Goal: Navigation & Orientation: Find specific page/section

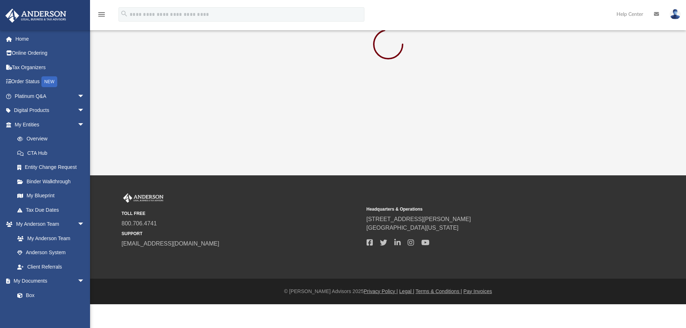
scroll to position [36, 0]
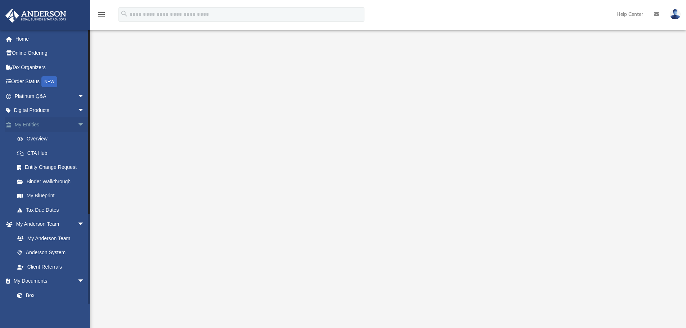
click at [77, 126] on span "arrow_drop_down" at bounding box center [84, 124] width 14 height 15
click at [32, 210] on link "Box" at bounding box center [52, 210] width 85 height 14
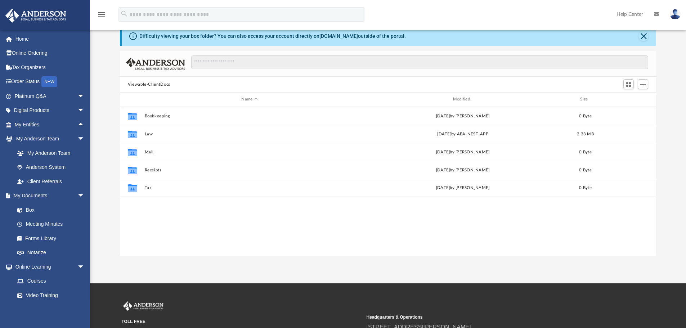
scroll to position [6, 6]
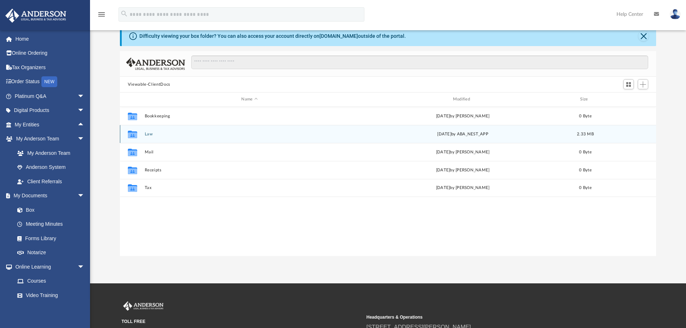
click at [163, 137] on div "Collaborated Folder Law Mon Sep 15 2025 by ABA_NEST_APP 2.33 MB" at bounding box center [388, 134] width 536 height 18
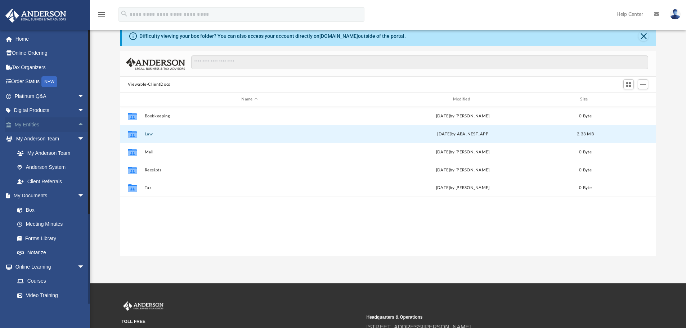
click at [77, 125] on span "arrow_drop_up" at bounding box center [84, 124] width 14 height 15
click at [59, 181] on link "Binder Walkthrough" at bounding box center [52, 181] width 85 height 14
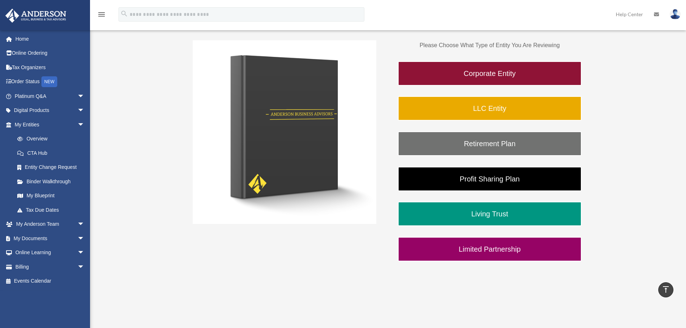
scroll to position [125, 0]
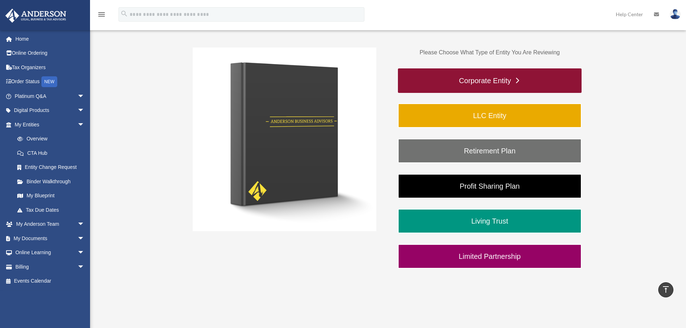
click at [488, 80] on link "Corporate Entity" at bounding box center [490, 80] width 184 height 24
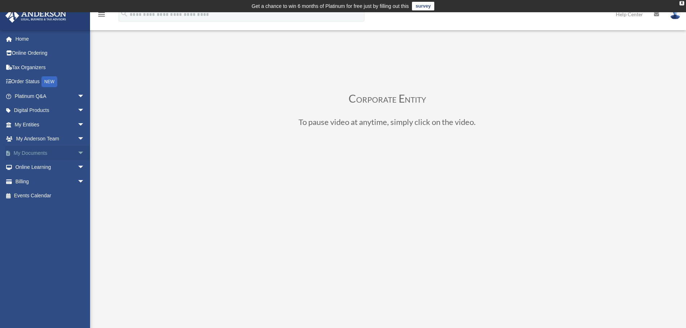
click at [77, 152] on span "arrow_drop_down" at bounding box center [84, 153] width 14 height 15
click at [77, 122] on span "arrow_drop_down" at bounding box center [84, 124] width 14 height 15
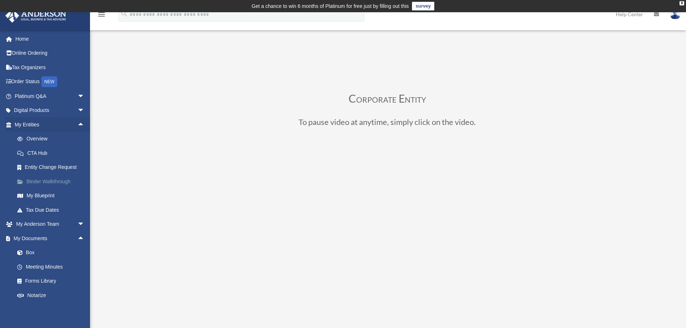
click at [51, 181] on link "Binder Walkthrough" at bounding box center [52, 181] width 85 height 14
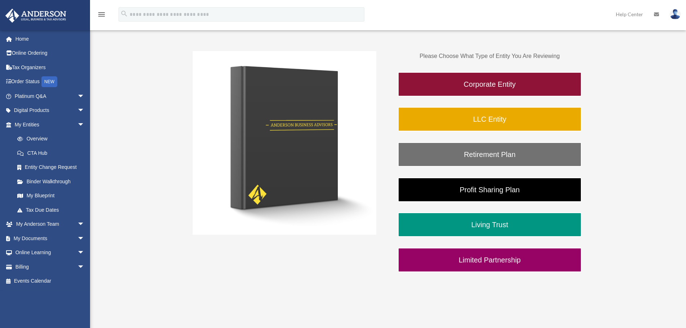
scroll to position [144, 0]
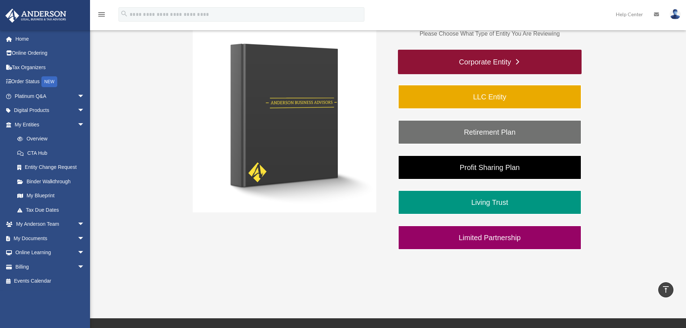
click at [479, 59] on link "Corporate Entity" at bounding box center [490, 62] width 184 height 24
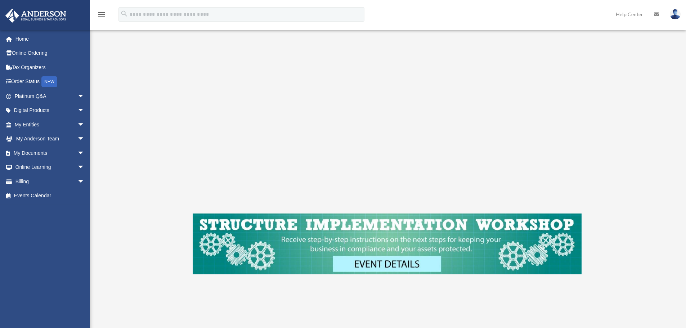
scroll to position [180, 0]
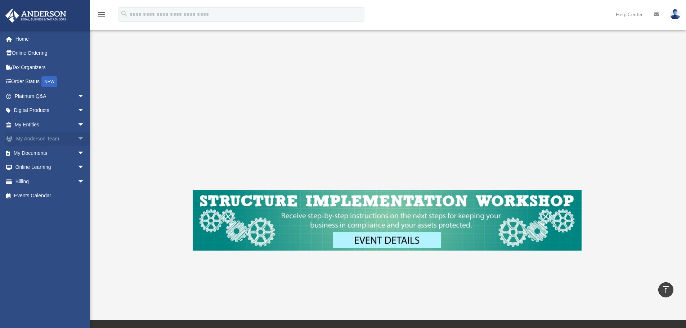
click at [77, 136] on span "arrow_drop_down" at bounding box center [84, 139] width 14 height 15
click at [77, 124] on span "arrow_drop_down" at bounding box center [84, 124] width 14 height 15
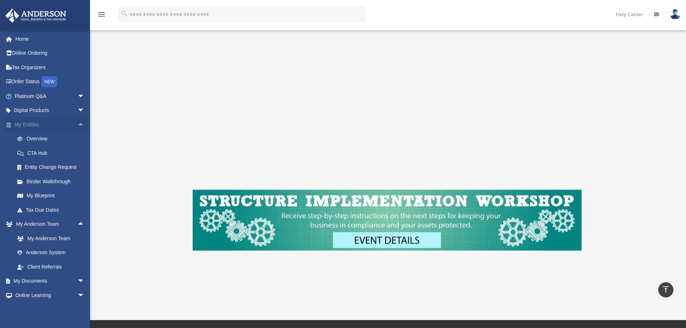
click at [77, 125] on span "arrow_drop_up" at bounding box center [84, 124] width 14 height 15
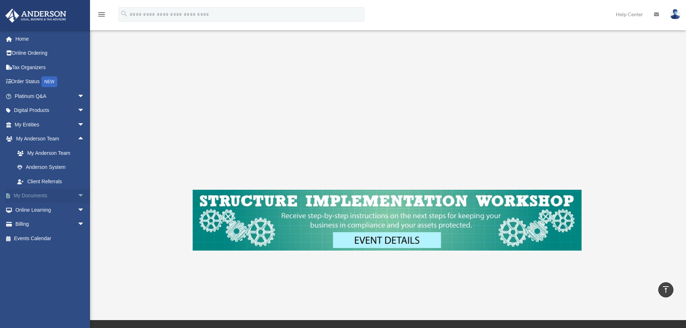
click at [77, 195] on span "arrow_drop_down" at bounding box center [84, 196] width 14 height 15
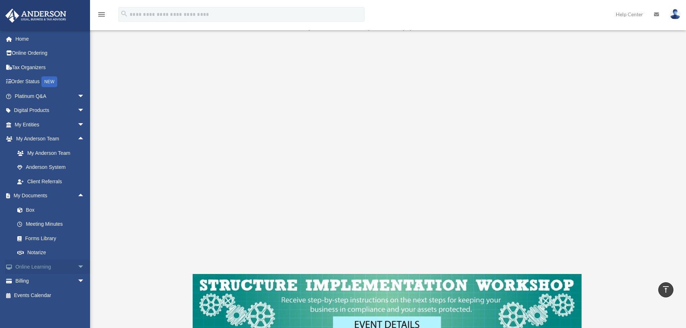
scroll to position [72, 0]
